Goal: Navigation & Orientation: Find specific page/section

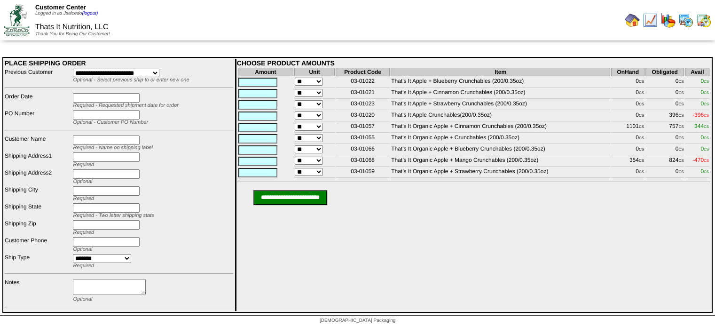
click at [634, 19] on img at bounding box center [632, 20] width 15 height 15
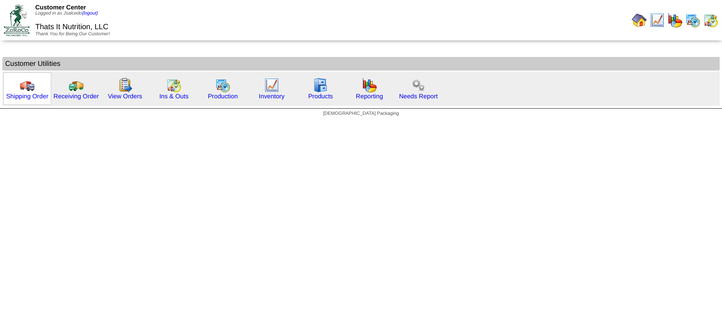
click at [28, 82] on img at bounding box center [27, 85] width 15 height 15
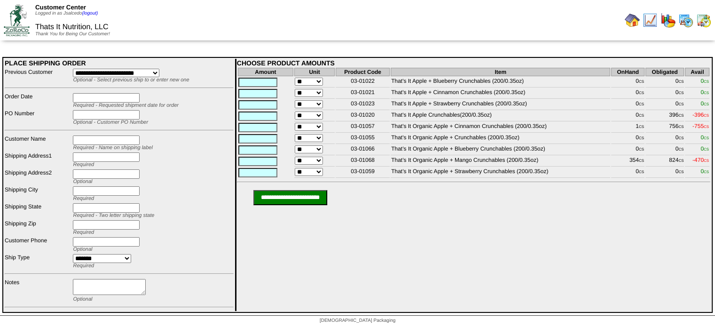
click at [687, 20] on img at bounding box center [686, 20] width 15 height 15
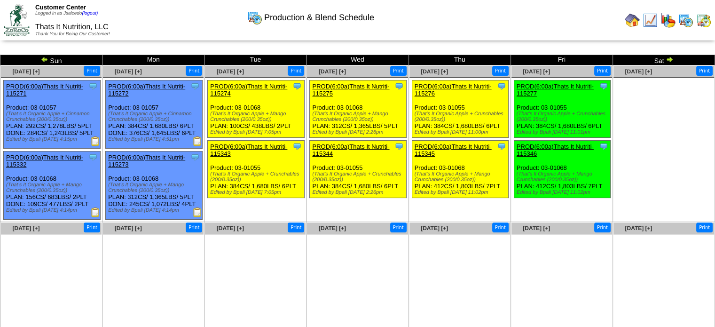
click at [708, 18] on img at bounding box center [703, 20] width 15 height 15
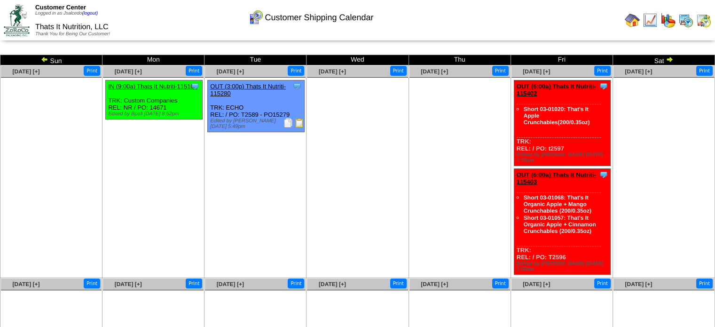
click at [685, 21] on img at bounding box center [686, 20] width 15 height 15
